Goal: Find specific page/section: Find specific page/section

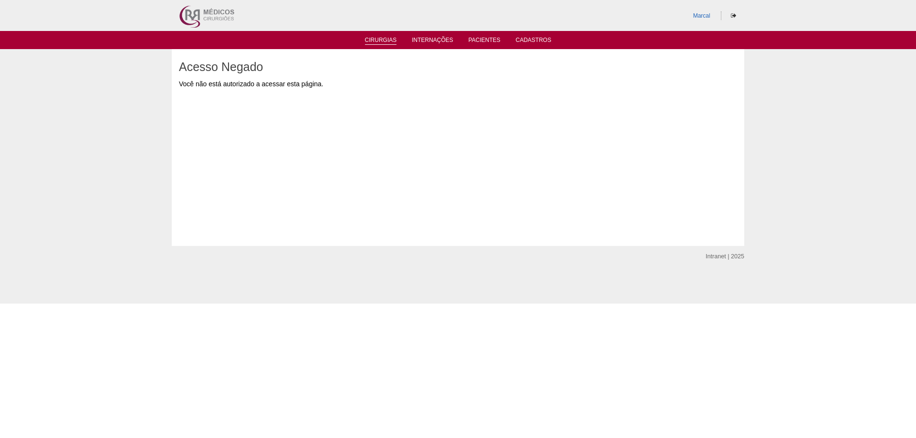
click at [384, 38] on link "Cirurgias" at bounding box center [381, 41] width 32 height 8
